Goal: Transaction & Acquisition: Purchase product/service

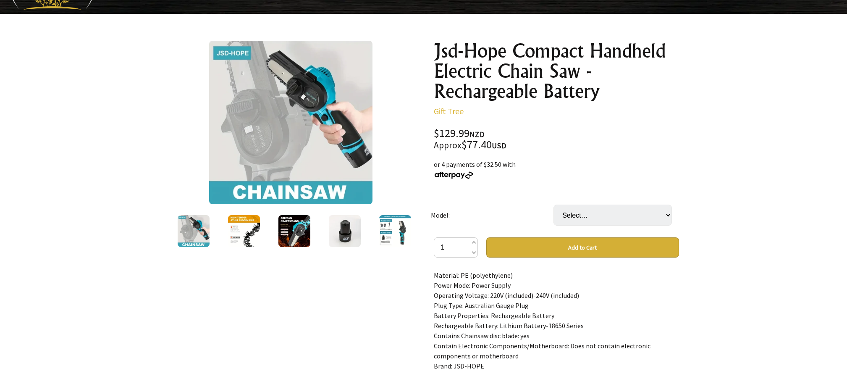
scroll to position [100, 0]
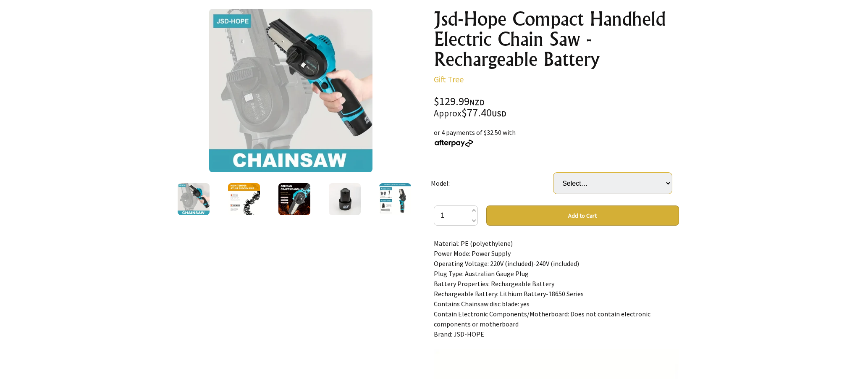
click at [665, 181] on select "Select… 12V Mulan Electric Chain Saw 1 Battery 1 Charge" at bounding box center [613, 183] width 118 height 21
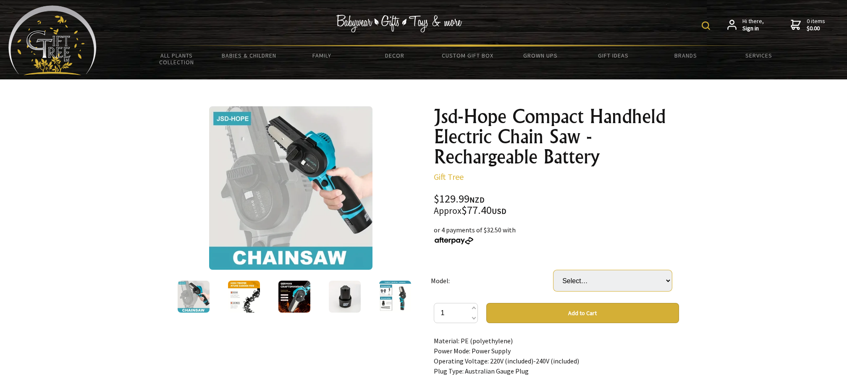
scroll to position [0, 0]
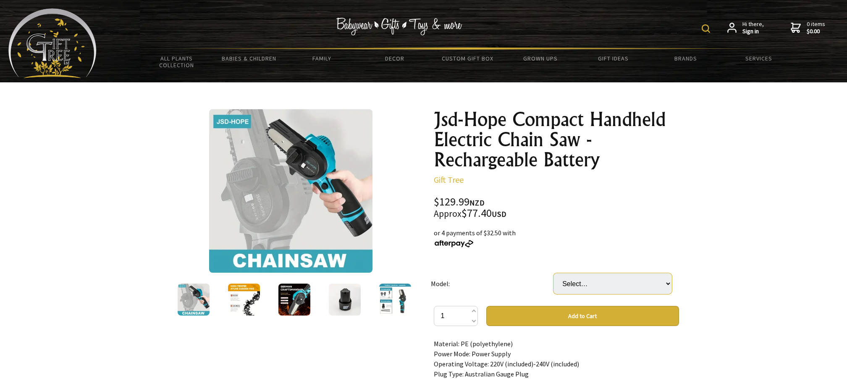
click at [666, 283] on select "Select… 12V Mulan Electric Chain Saw 1 Battery 1 Charge" at bounding box center [613, 283] width 118 height 21
select select "12V Mulan Electric Chain Saw 1 Battery 1 Charge"
click at [554, 273] on select "Select… 12V Mulan Electric Chain Saw 1 Battery 1 Charge" at bounding box center [613, 283] width 118 height 21
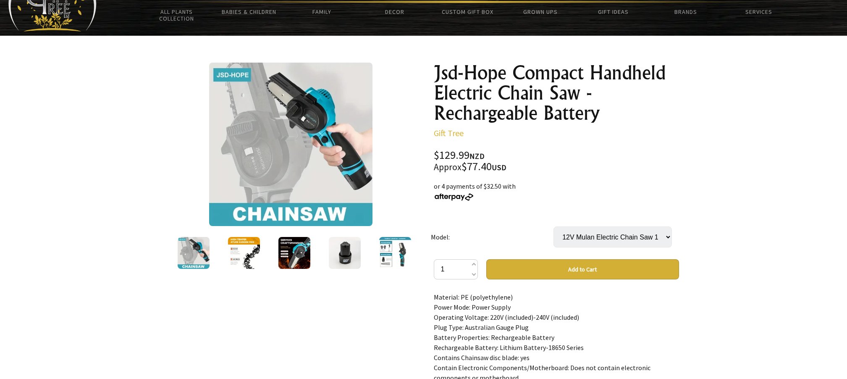
scroll to position [76, 0]
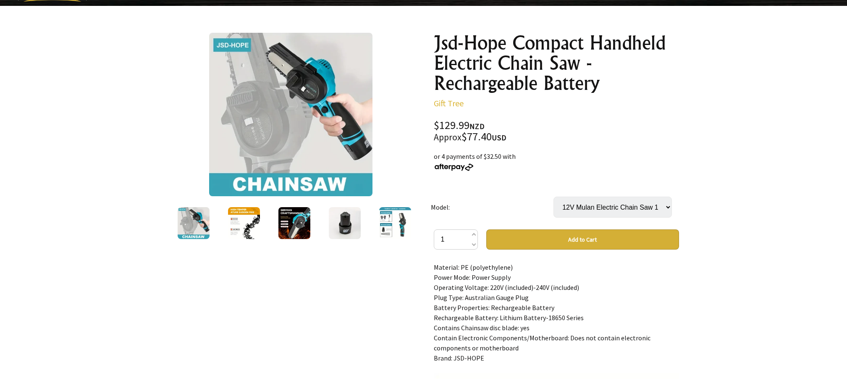
click at [576, 316] on div "Material: PE (polyethylene) Power Mode: Power Supply Operating Voltage: 220V (i…" at bounding box center [556, 346] width 245 height 168
click at [579, 318] on div "Material: PE (polyethylene) Power Mode: Power Supply Operating Voltage: 220V (i…" at bounding box center [556, 346] width 245 height 168
drag, startPoint x: 496, startPoint y: 315, endPoint x: 587, endPoint y: 321, distance: 90.5
click at [587, 321] on div "Material: PE (polyethylene) Power Mode: Power Supply Operating Voltage: 220V (i…" at bounding box center [556, 346] width 245 height 168
copy div "Lithium Battery-18650 Series"
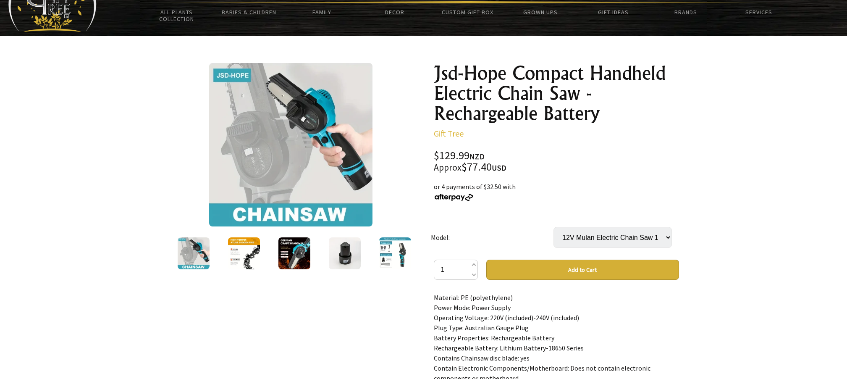
scroll to position [0, 0]
